Goal: Task Accomplishment & Management: Use online tool/utility

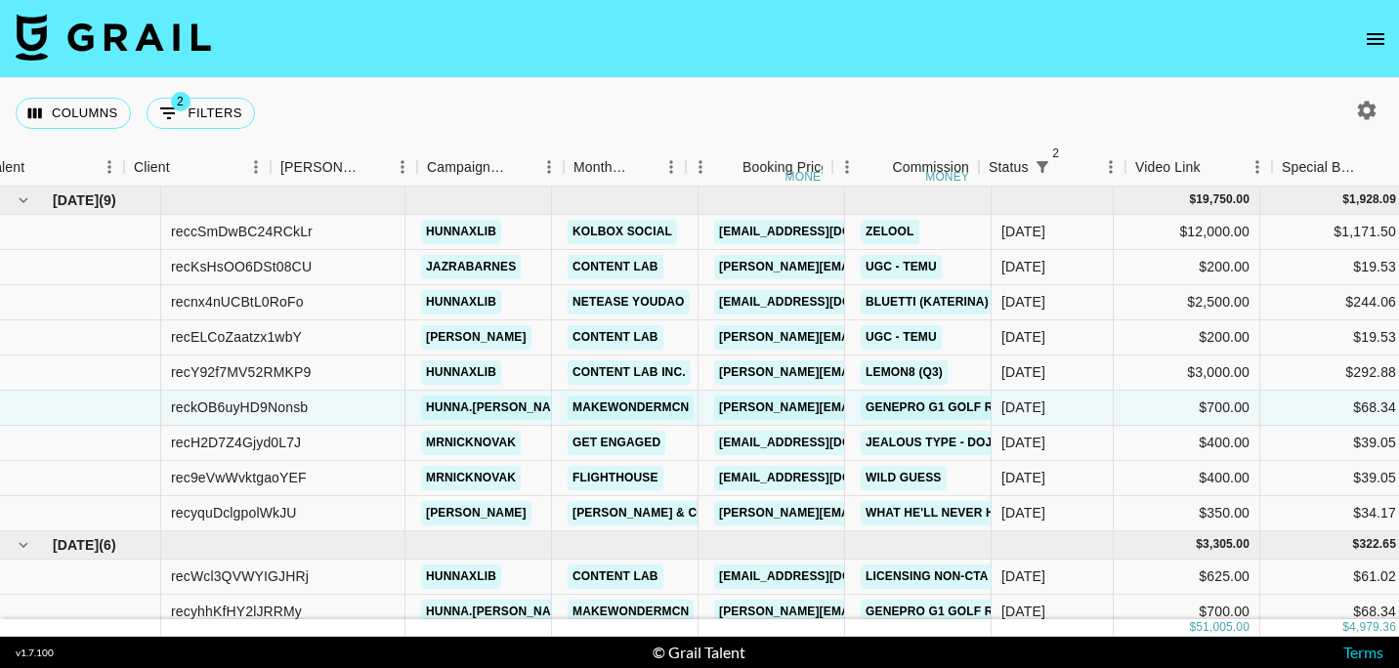
scroll to position [0, 428]
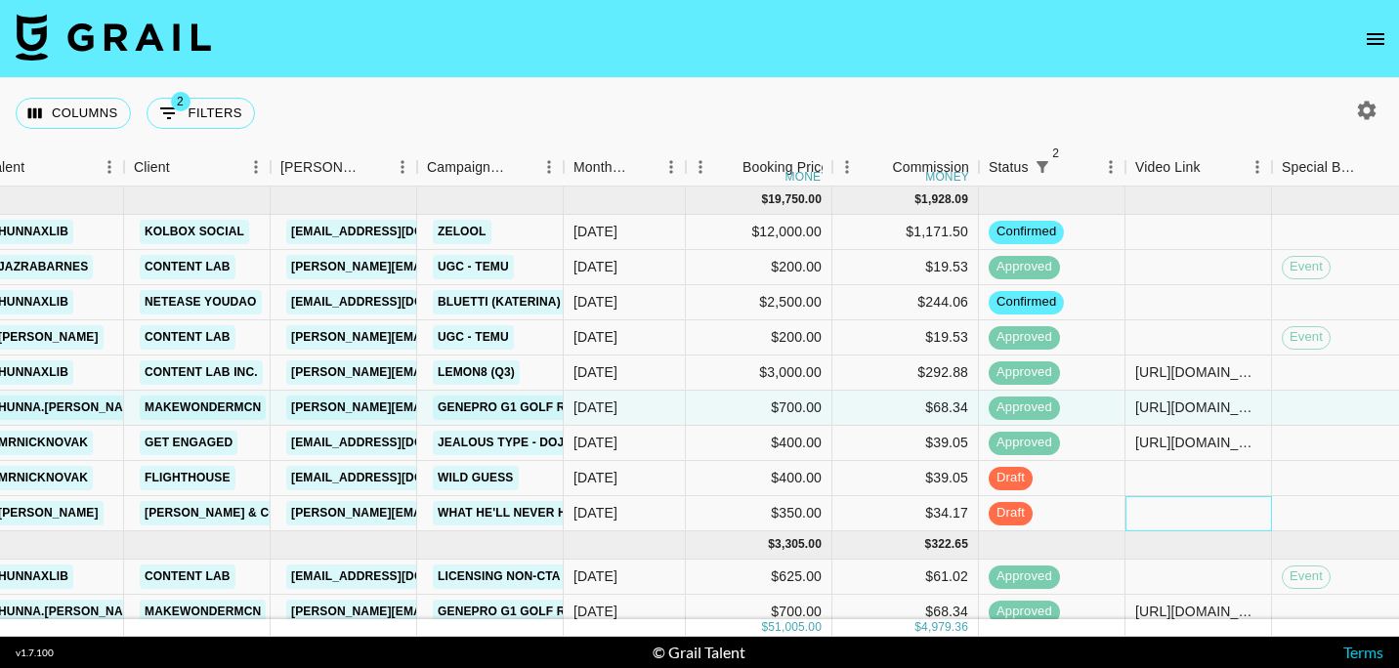
click at [1213, 501] on div at bounding box center [1198, 513] width 147 height 35
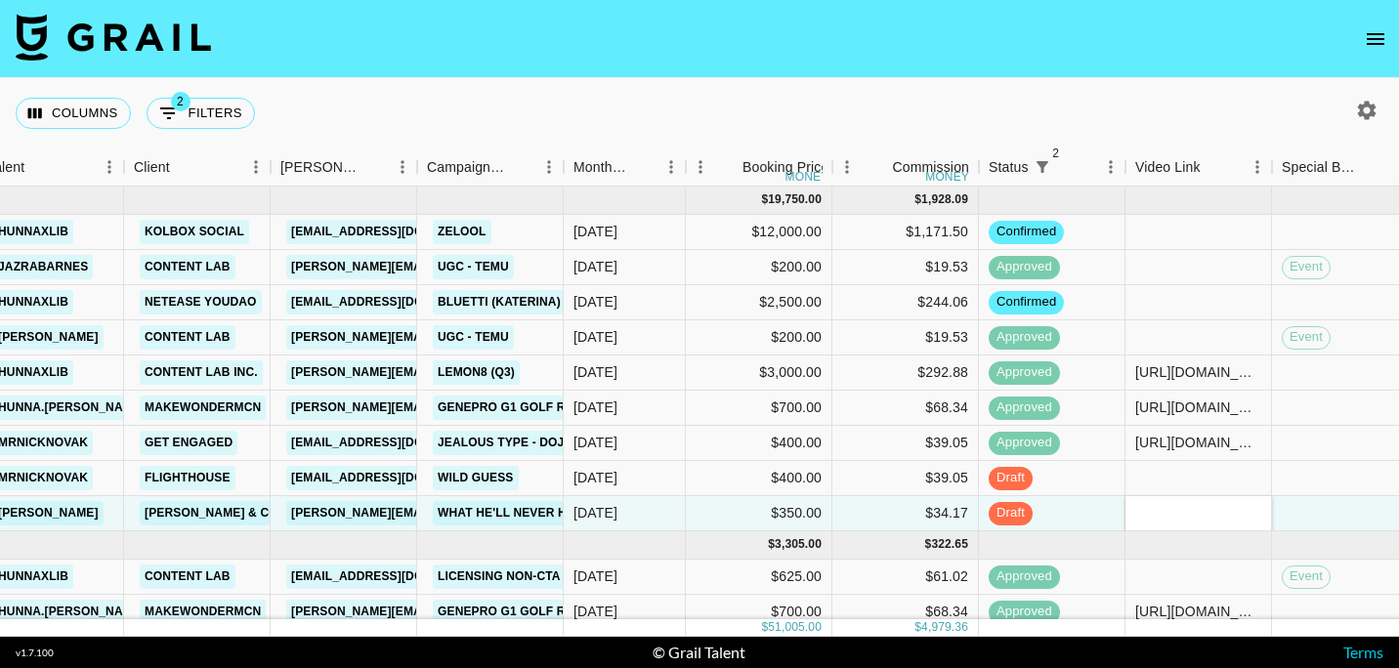
type input "[URL][DOMAIN_NAME]"
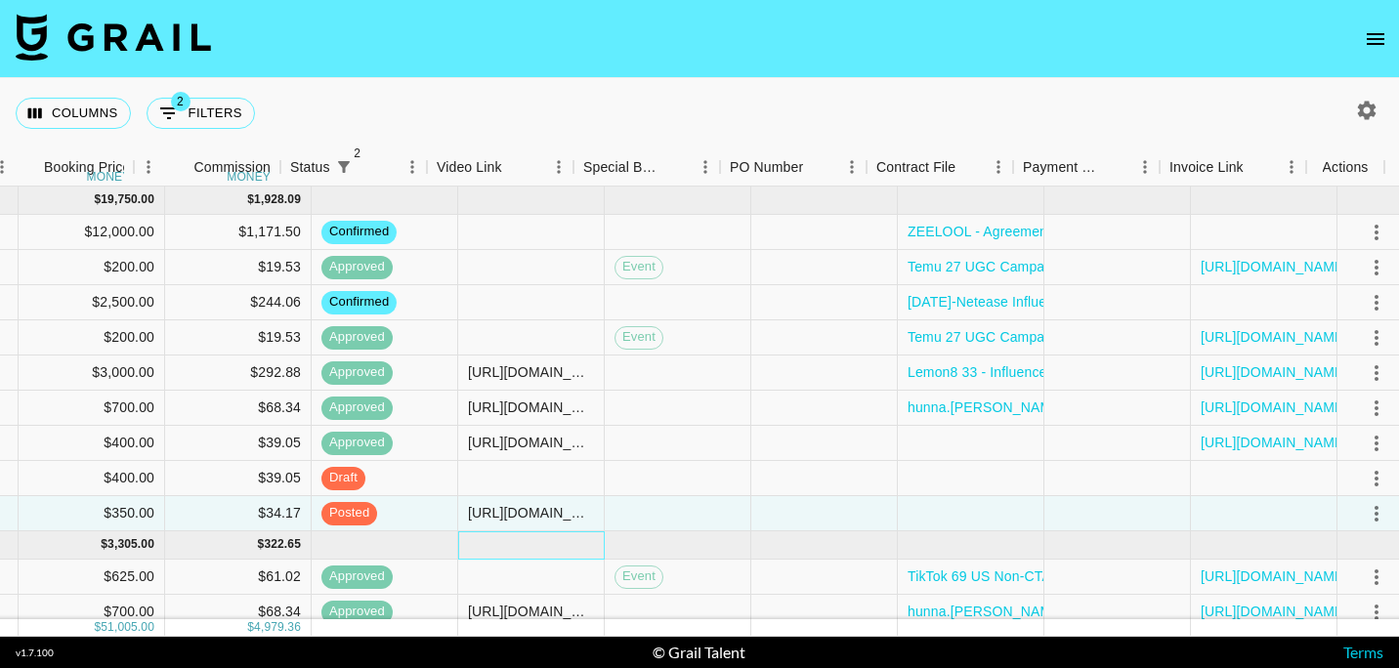
scroll to position [0, 1126]
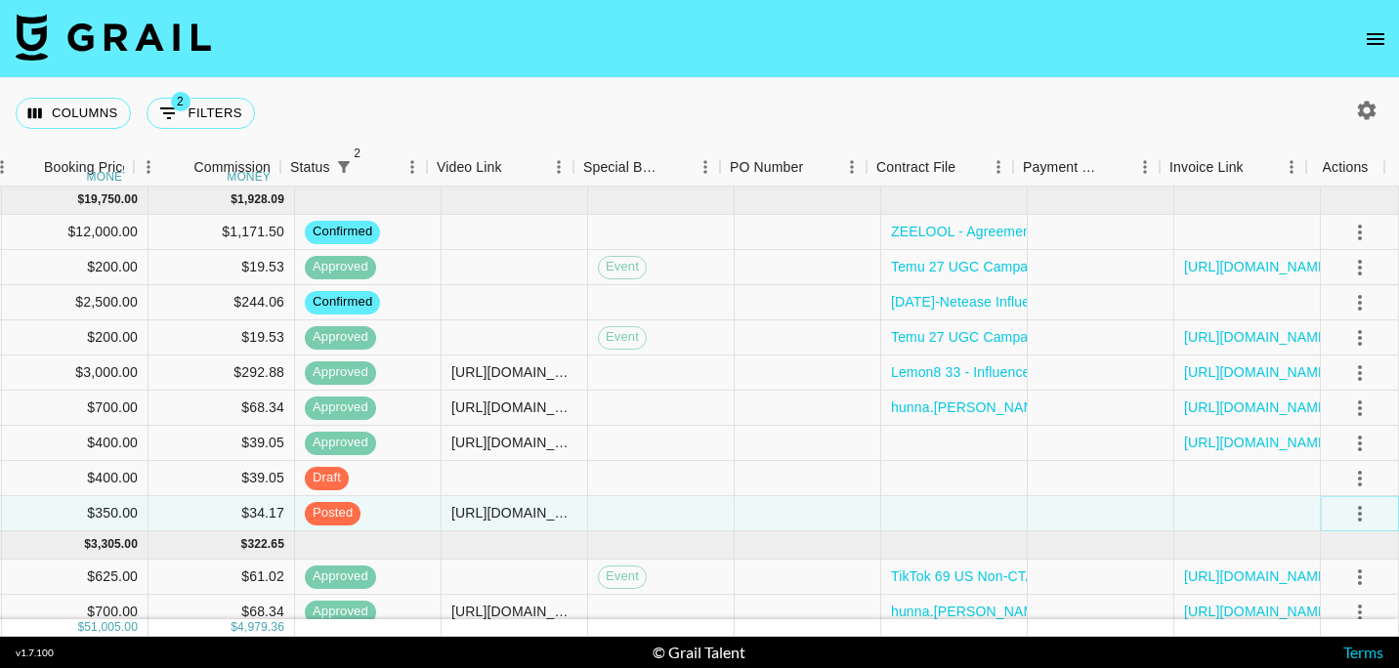
click at [1353, 508] on icon "select merge strategy" at bounding box center [1359, 513] width 23 height 23
click at [1308, 466] on div "Approve" at bounding box center [1319, 471] width 60 height 23
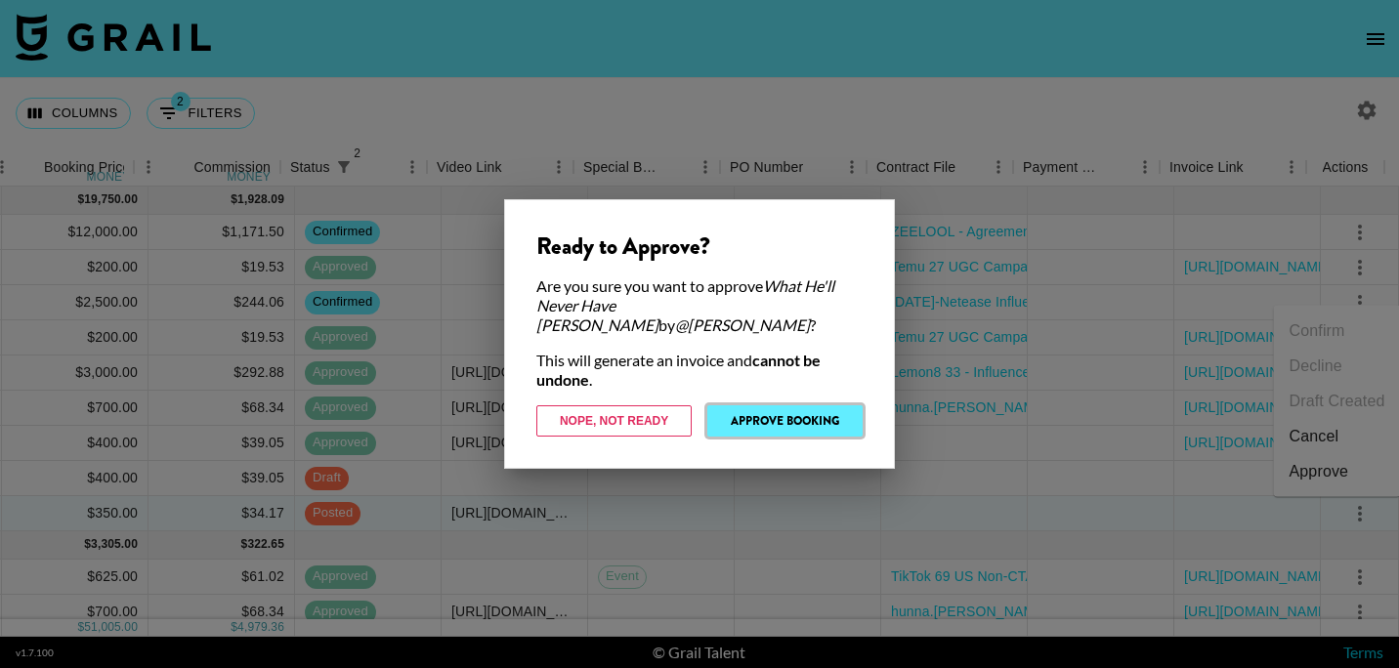
click at [718, 405] on button "Approve Booking" at bounding box center [784, 420] width 155 height 31
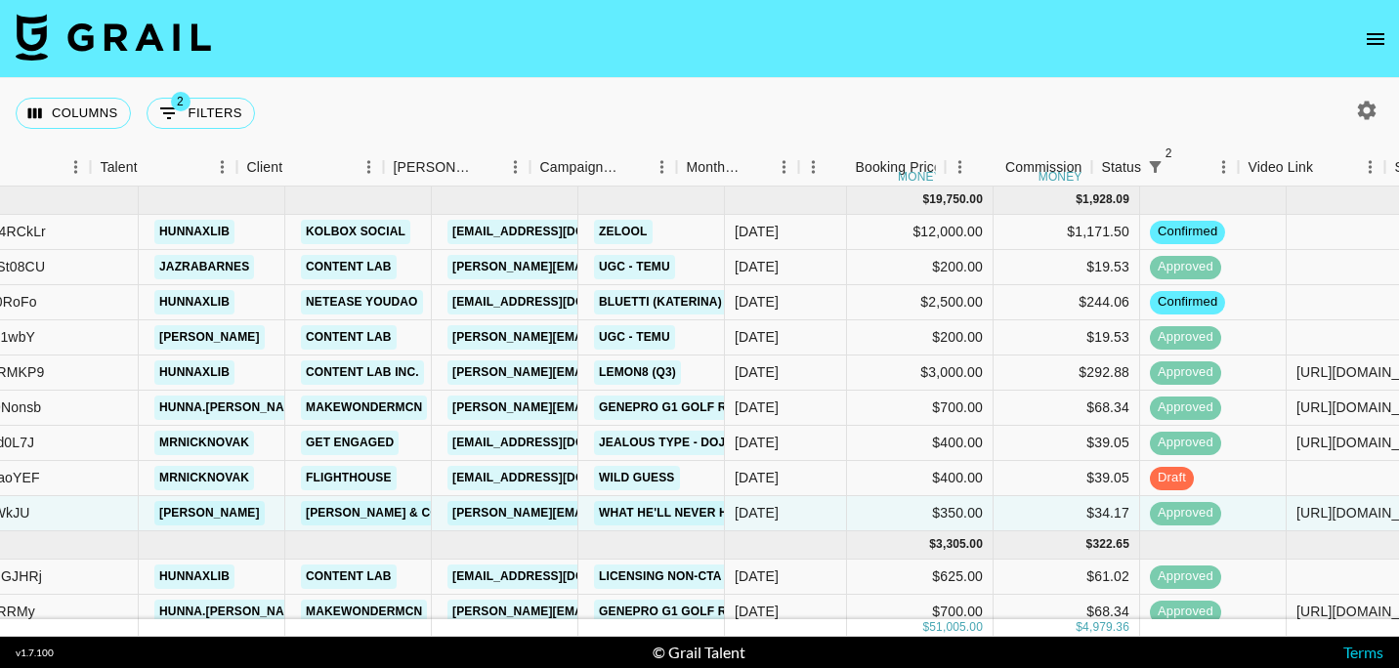
scroll to position [0, 257]
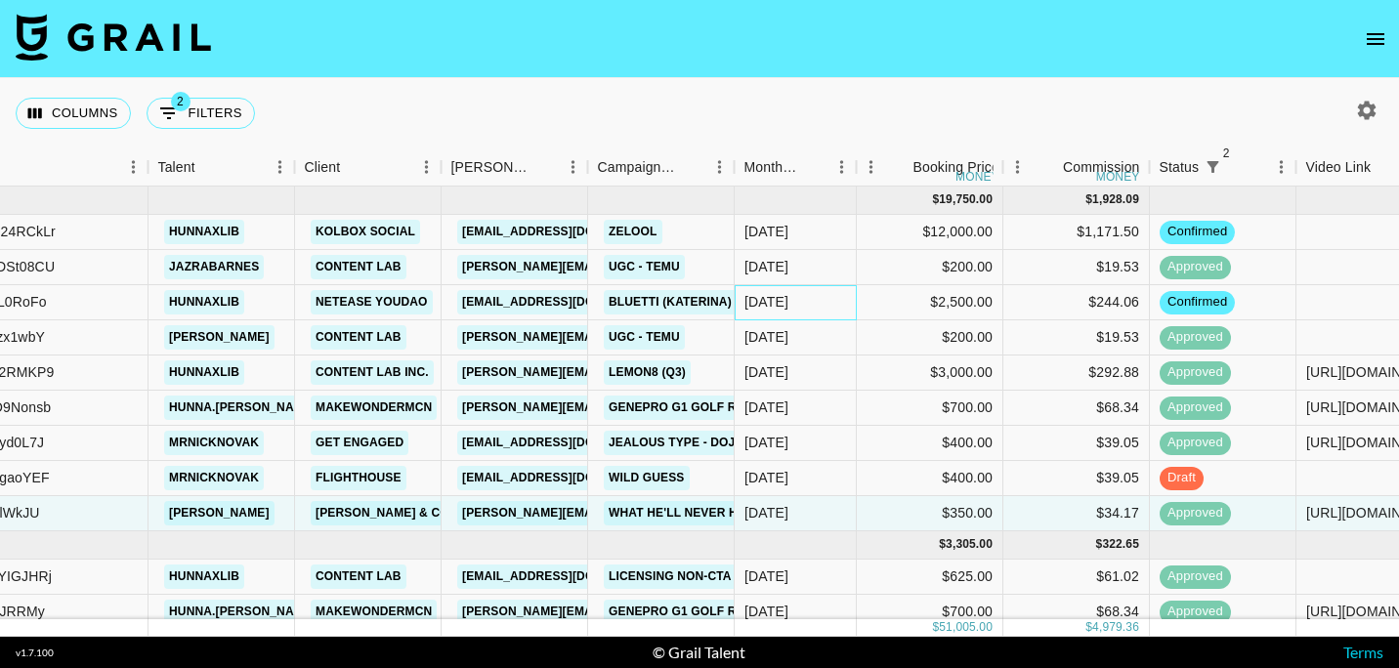
click at [821, 305] on div "[DATE]" at bounding box center [796, 302] width 122 height 35
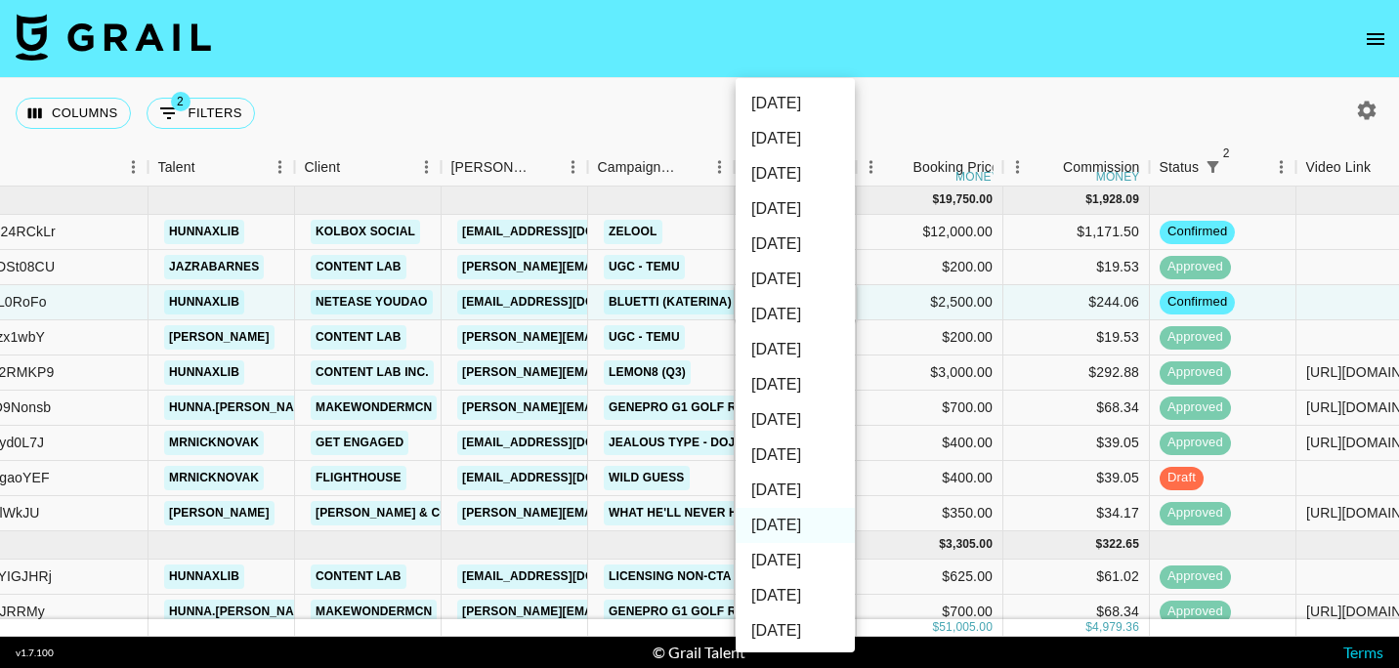
click at [821, 305] on ul "[DATE] Aug '[DATE] Jun '[DATE] Apr '[DATE] Feb '[DATE] Dec '[DATE] Oct '[DATE] …" at bounding box center [795, 525] width 119 height 895
click at [795, 497] on li "[DATE]" at bounding box center [795, 490] width 119 height 35
type input "[DATE]"
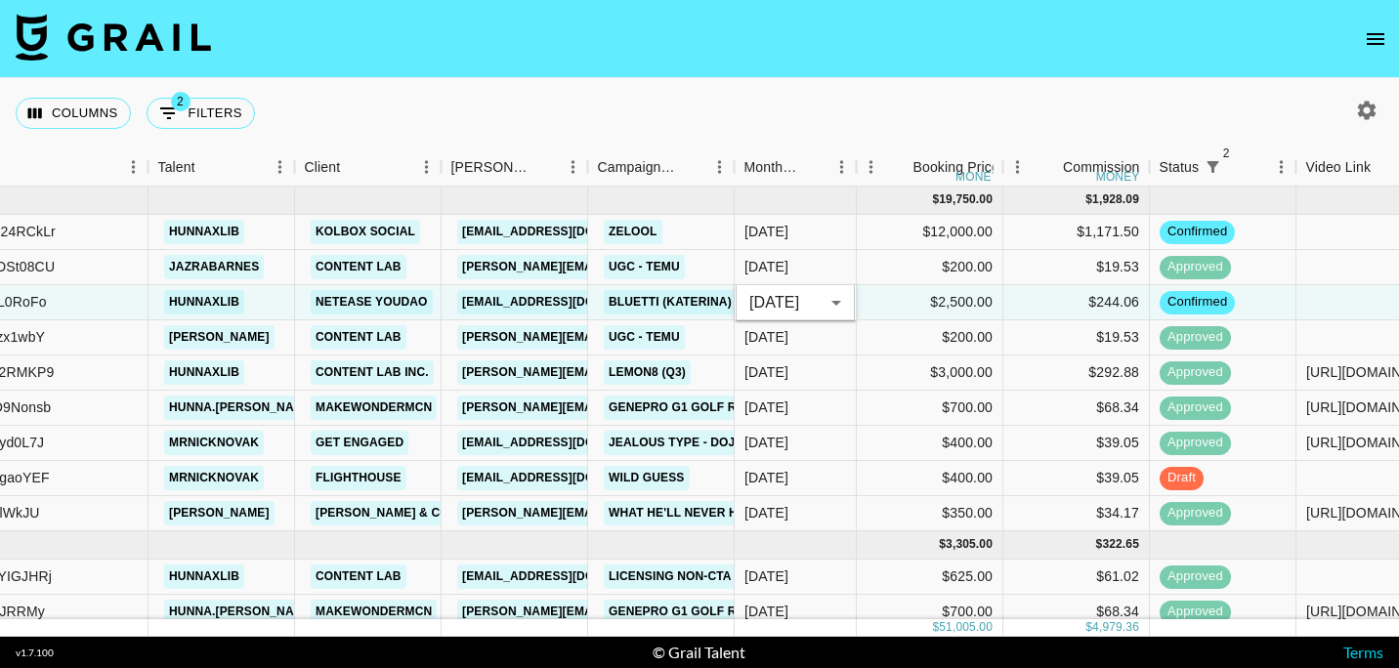
click at [864, 32] on nav at bounding box center [699, 39] width 1399 height 78
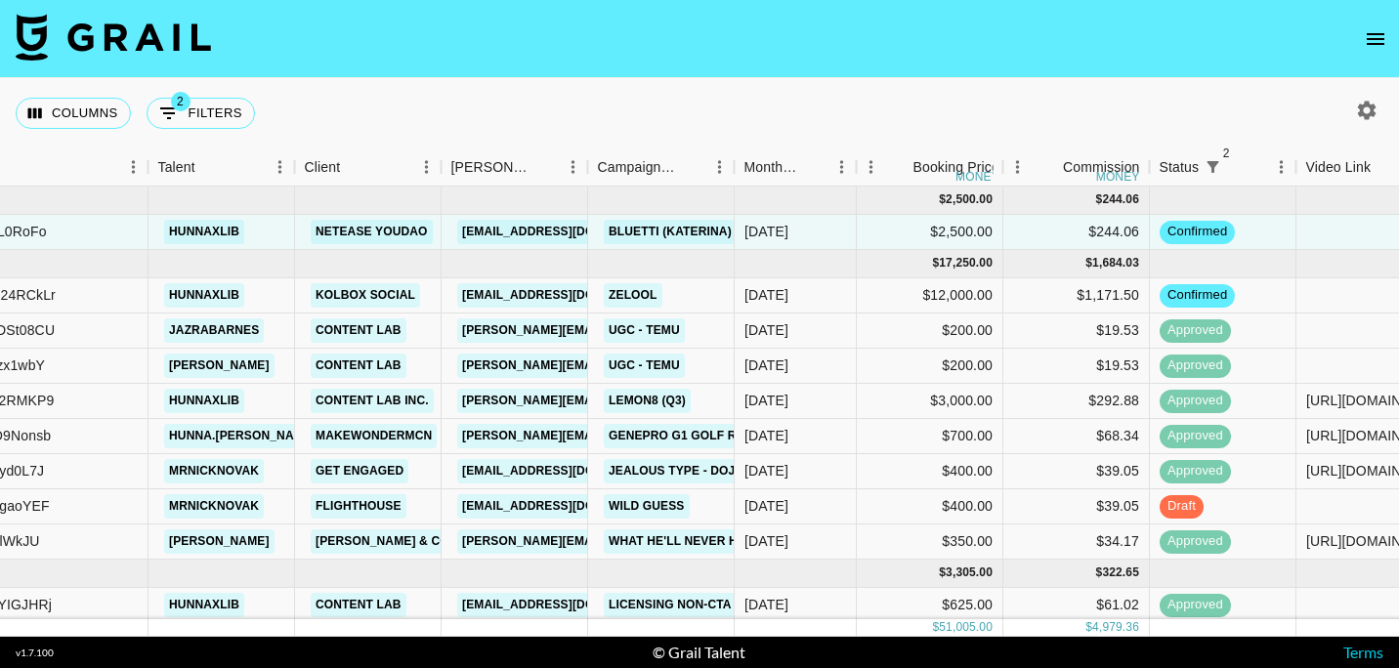
drag, startPoint x: 883, startPoint y: 51, endPoint x: 806, endPoint y: 24, distance: 81.5
drag, startPoint x: 806, startPoint y: 24, endPoint x: 663, endPoint y: 27, distance: 142.6
click at [663, 27] on nav at bounding box center [699, 39] width 1399 height 78
click at [512, 37] on nav at bounding box center [699, 39] width 1399 height 78
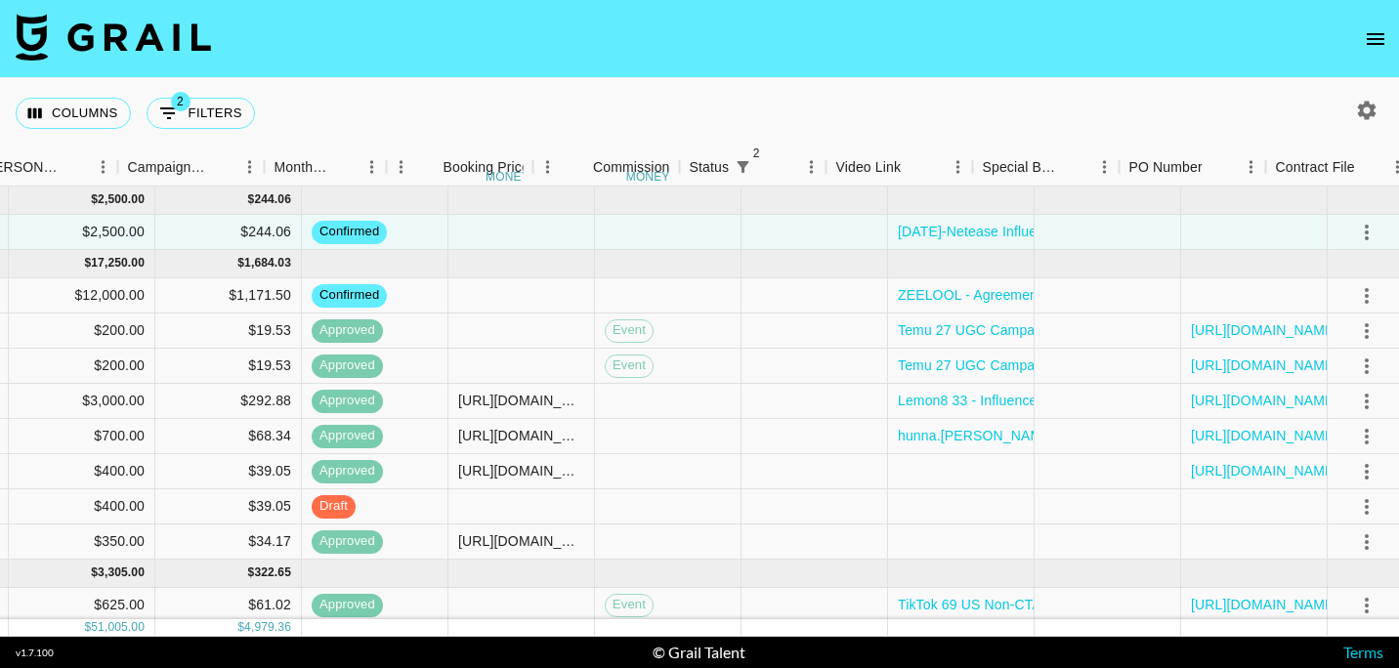
scroll to position [0, 1126]
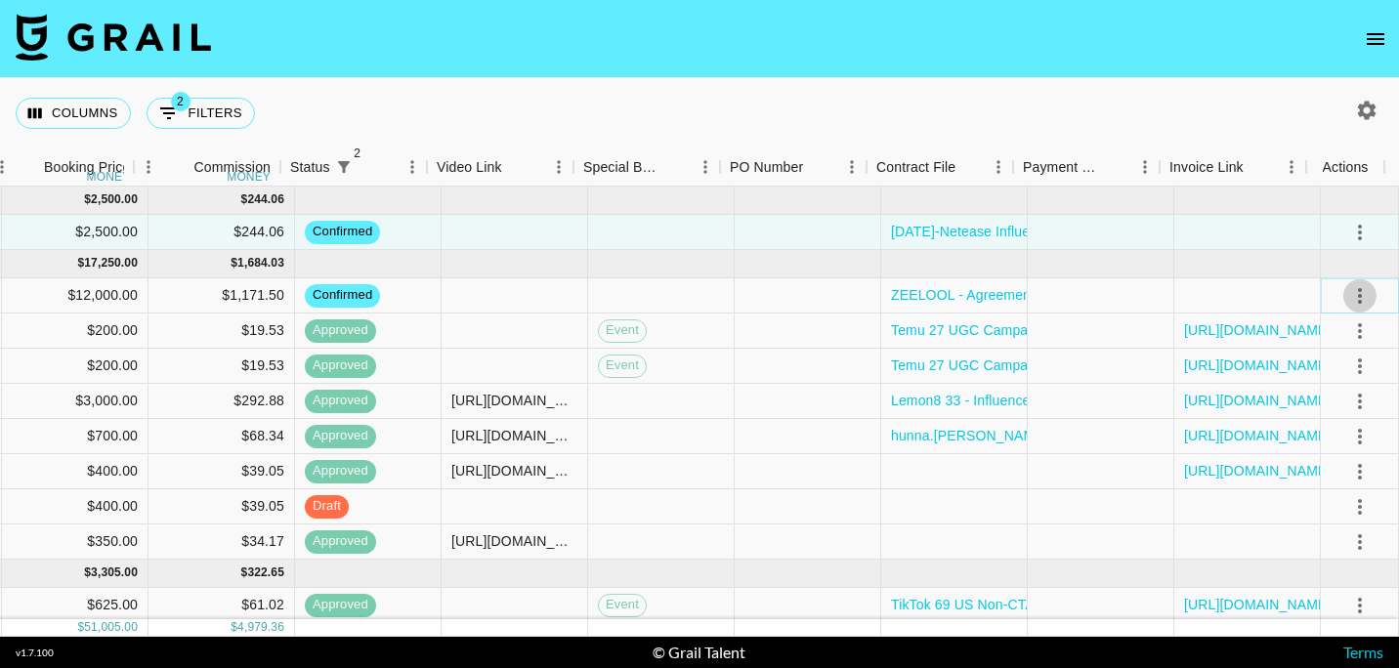
click at [1348, 305] on icon "select merge strategy" at bounding box center [1359, 295] width 23 height 23
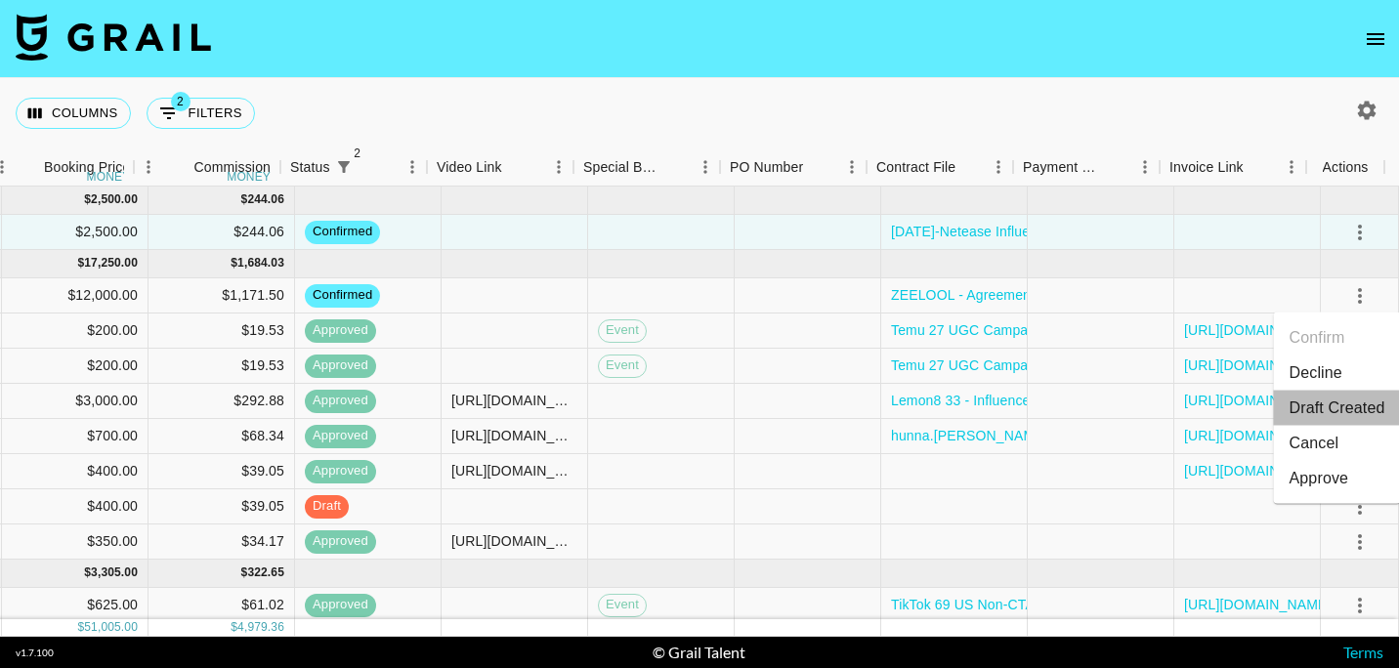
click at [1325, 419] on li "Draft Created" at bounding box center [1337, 408] width 127 height 35
click at [806, 79] on div "Columns 2 Filters + Booking" at bounding box center [699, 113] width 1399 height 70
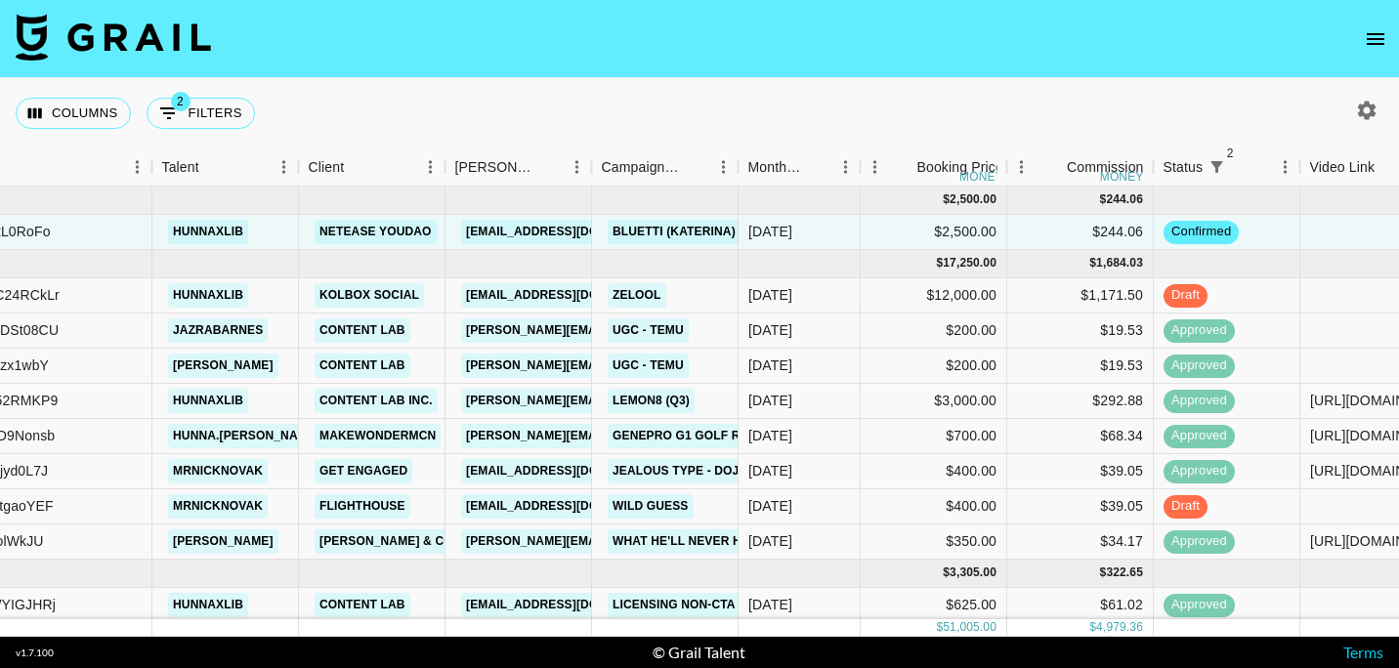
scroll to position [0, 252]
drag, startPoint x: 761, startPoint y: 30, endPoint x: 664, endPoint y: 20, distance: 97.3
drag, startPoint x: 664, startPoint y: 20, endPoint x: 450, endPoint y: 26, distance: 214.0
drag, startPoint x: 450, startPoint y: 26, endPoint x: 325, endPoint y: 30, distance: 125.1
click at [325, 30] on nav at bounding box center [699, 39] width 1399 height 78
